Goal: Answer question/provide support: Share knowledge or assist other users

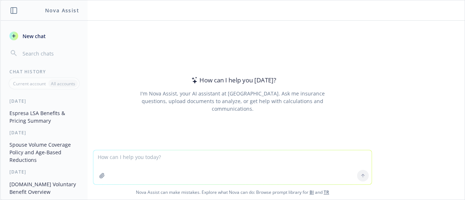
click at [49, 121] on button "Espresa LSA Benefits & Pricing Summary" at bounding box center [44, 117] width 75 height 20
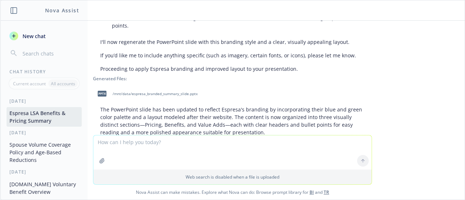
scroll to position [762, 0]
click at [160, 143] on textarea "can you make it more eye pleasing and polished?" at bounding box center [232, 152] width 278 height 34
type textarea "can you make it more eye-pleasing and polished?"
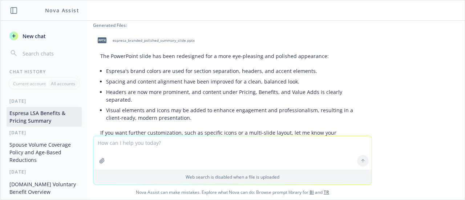
scroll to position [923, 0]
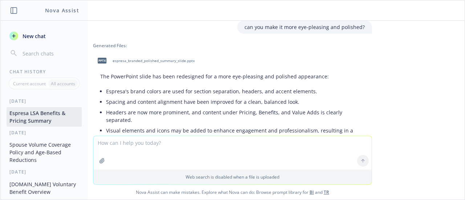
click at [177, 58] on span "espresa_branded_polished_summary_slide.pptx" at bounding box center [154, 60] width 82 height 5
click at [130, 146] on textarea at bounding box center [232, 152] width 278 height 33
type textarea "can you turn this into an overview chart?"
click at [101, 165] on button "button" at bounding box center [102, 161] width 12 height 12
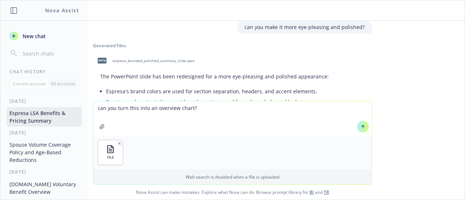
click at [218, 123] on textarea "can you turn this into an overview chart?" at bounding box center [232, 118] width 278 height 34
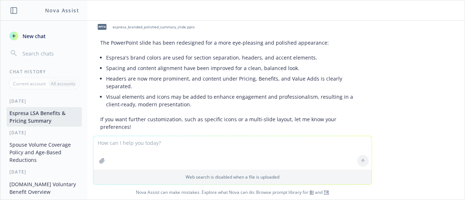
scroll to position [1077, 0]
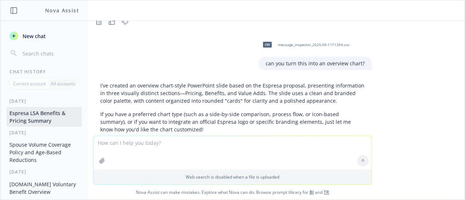
click at [29, 39] on span "New chat" at bounding box center [33, 36] width 25 height 8
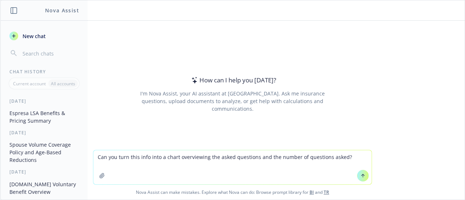
type textarea "Can you turn this info into a chart overviewing the asked questions and the num…"
click at [98, 180] on button "button" at bounding box center [102, 176] width 12 height 12
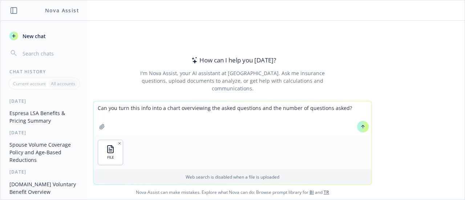
click at [365, 125] on button at bounding box center [363, 127] width 12 height 12
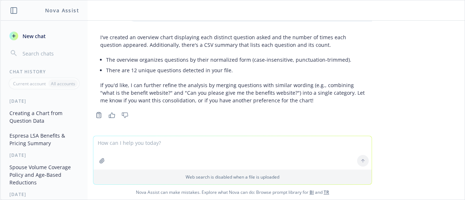
scroll to position [48, 0]
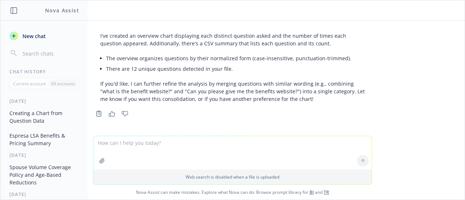
click at [126, 147] on textarea at bounding box center [232, 152] width 278 height 33
type textarea "n"
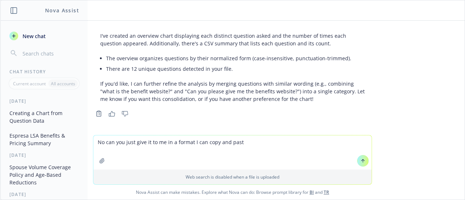
type textarea "No can you just give it to me in a format I can copy and paste"
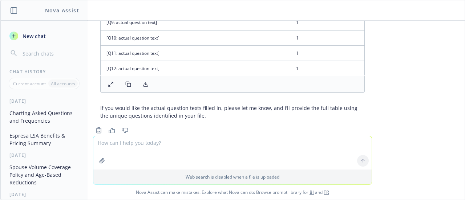
scroll to position [364, 0]
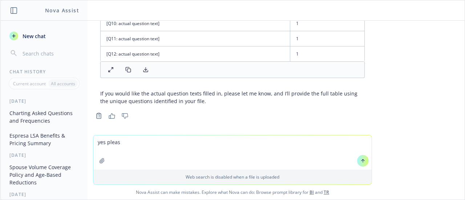
type textarea "yes please"
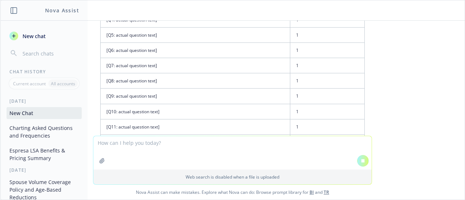
scroll to position [265, 0]
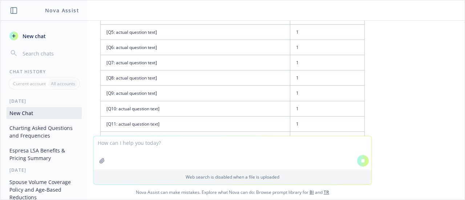
click at [258, 37] on td "[Q5: actual question text]" at bounding box center [195, 31] width 189 height 15
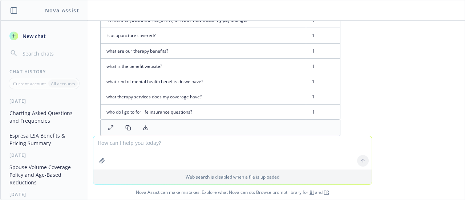
scroll to position [647, 0]
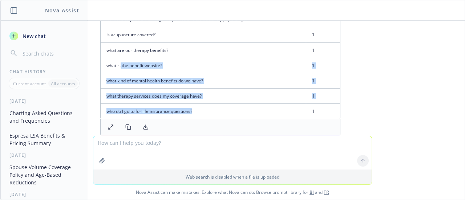
drag, startPoint x: 193, startPoint y: 110, endPoint x: 114, endPoint y: 64, distance: 91.6
click at [114, 64] on tbody "benefits broker information 1 Can you please give me the benefits website? 1 co…" at bounding box center [220, 12] width 239 height 214
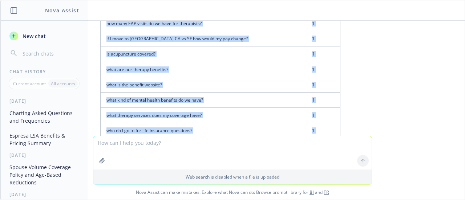
scroll to position [695, 0]
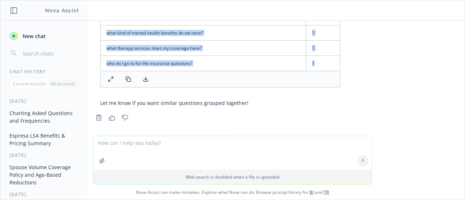
drag, startPoint x: 101, startPoint y: 84, endPoint x: 303, endPoint y: 59, distance: 204.1
click at [125, 77] on icon at bounding box center [128, 79] width 6 height 6
